Goal: Task Accomplishment & Management: Use online tool/utility

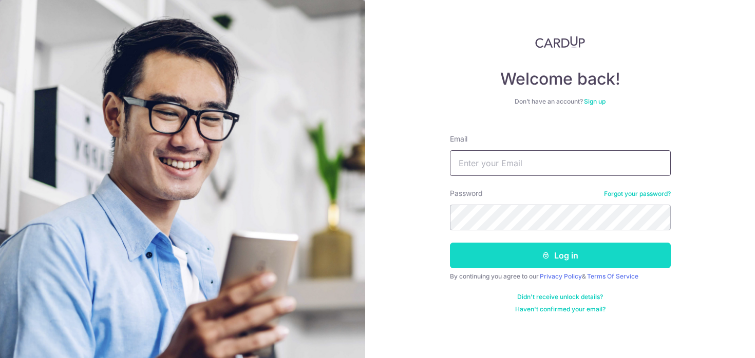
type input "[EMAIL_ADDRESS][DOMAIN_NAME]"
click at [518, 263] on button "Log in" at bounding box center [560, 256] width 221 height 26
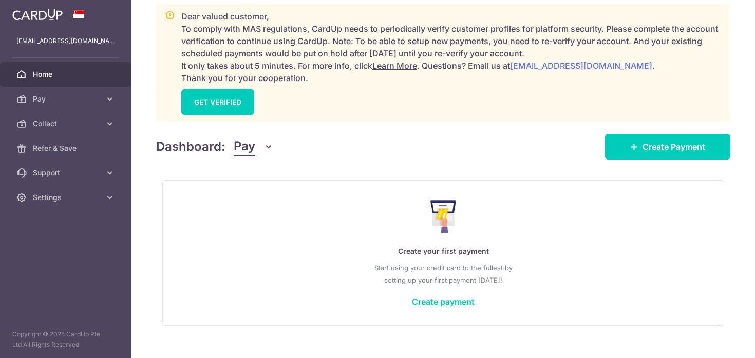
click at [252, 151] on span "Pay" at bounding box center [245, 147] width 22 height 20
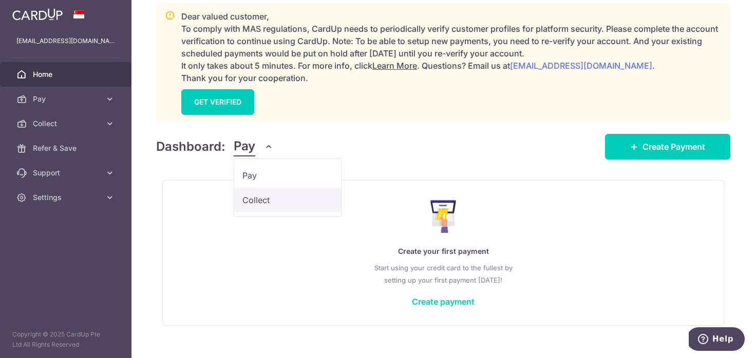
click at [256, 197] on link "Collect" at bounding box center [287, 200] width 107 height 25
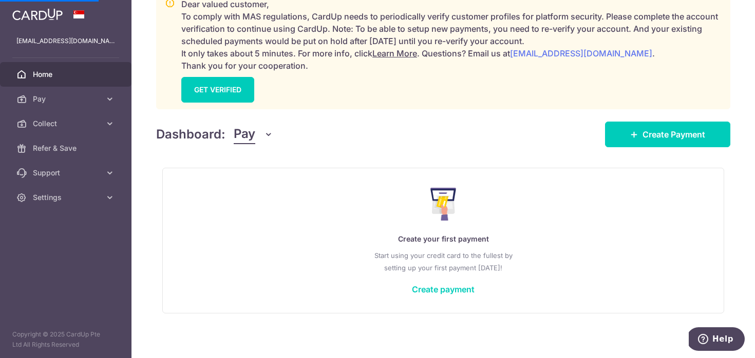
scroll to position [160, 0]
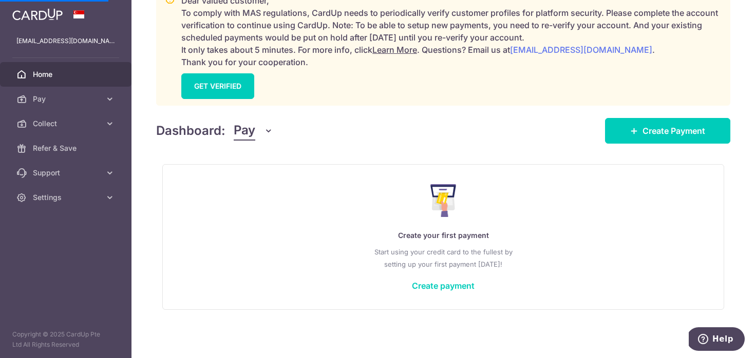
click at [259, 140] on button "Pay" at bounding box center [254, 131] width 40 height 20
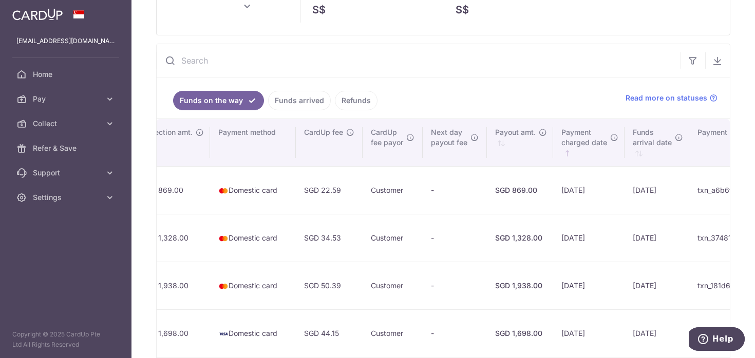
scroll to position [0, 518]
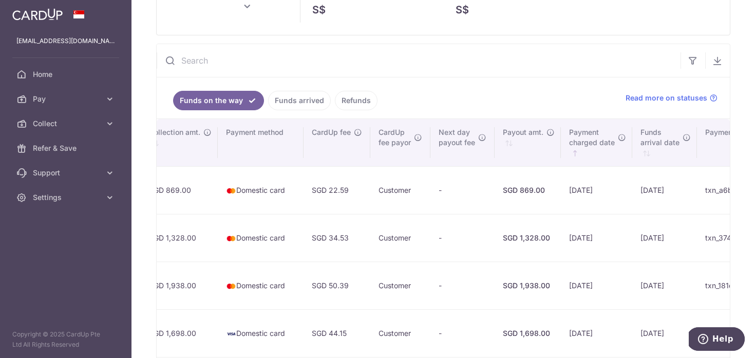
type input "October 2025"
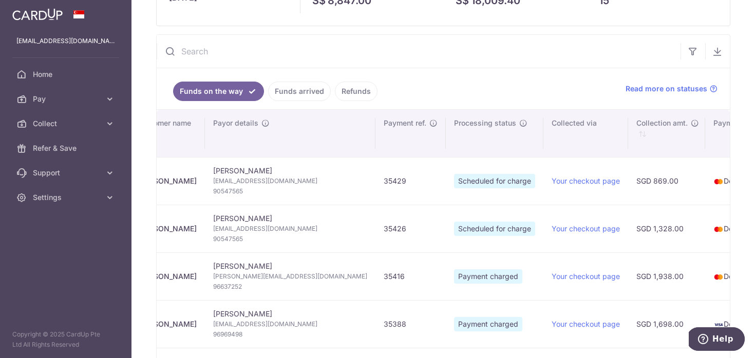
scroll to position [0, 0]
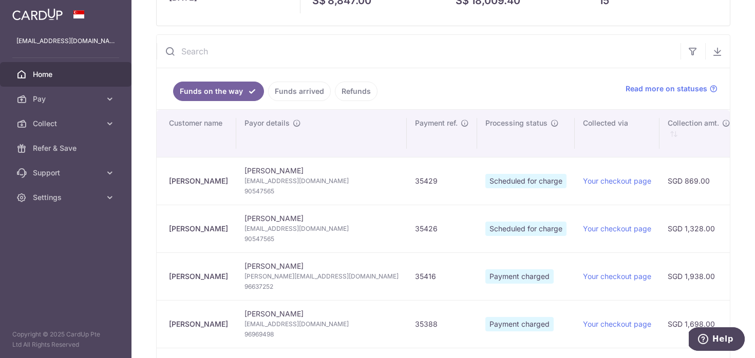
click at [42, 80] on link "Home" at bounding box center [65, 74] width 131 height 25
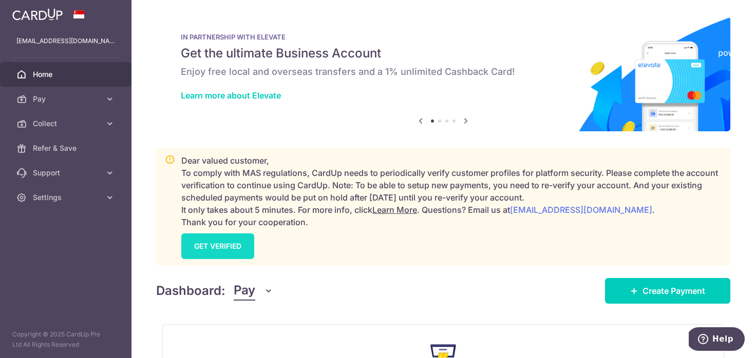
scroll to position [68, 0]
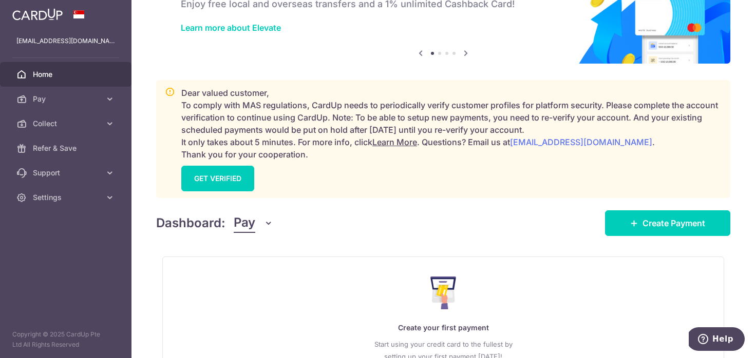
click at [248, 226] on span "Pay" at bounding box center [245, 224] width 22 height 20
